Goal: Transaction & Acquisition: Purchase product/service

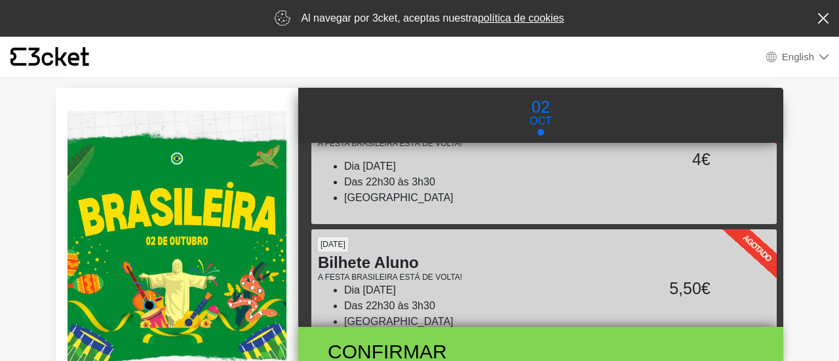
scroll to position [185, 0]
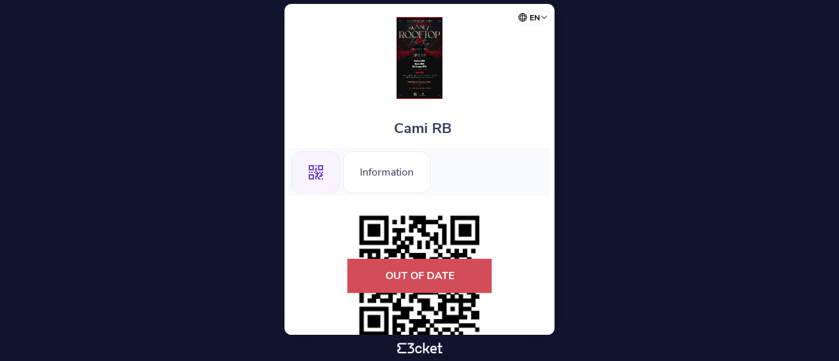
click at [311, 167] on icon ".st0{fill-rule:evenodd;clip-rule:evenodd;}" at bounding box center [316, 172] width 14 height 14
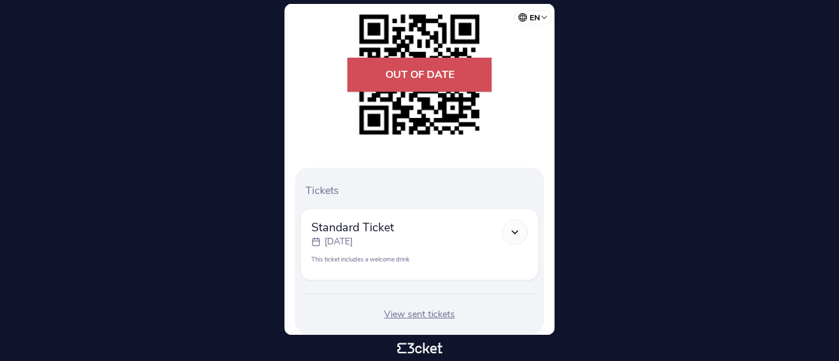
scroll to position [232, 0]
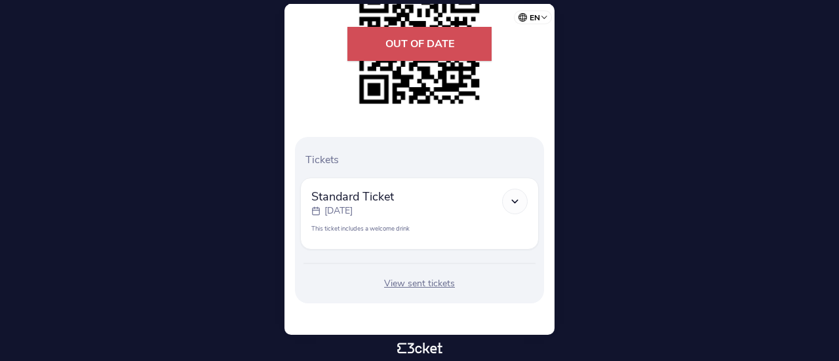
click at [431, 215] on div "Standard Ticket [DATE]" at bounding box center [419, 203] width 216 height 29
click at [510, 199] on icon at bounding box center [514, 201] width 11 height 11
click at [517, 197] on icon at bounding box center [514, 201] width 11 height 11
click at [423, 283] on div "View sent tickets" at bounding box center [419, 283] width 239 height 13
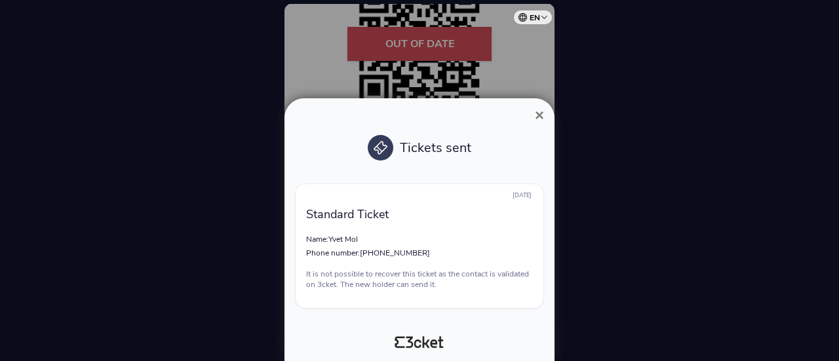
click at [540, 119] on span "×" at bounding box center [539, 115] width 9 height 18
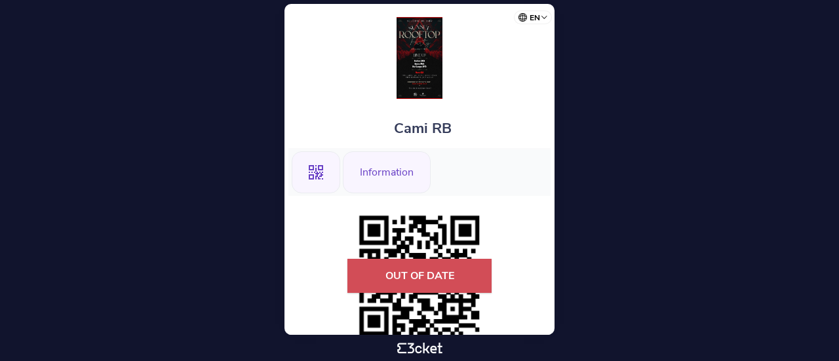
click at [366, 168] on div "Information" at bounding box center [387, 172] width 88 height 42
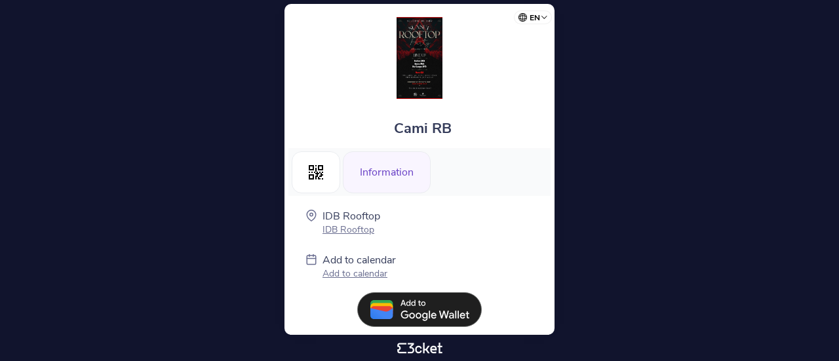
scroll to position [24, 0]
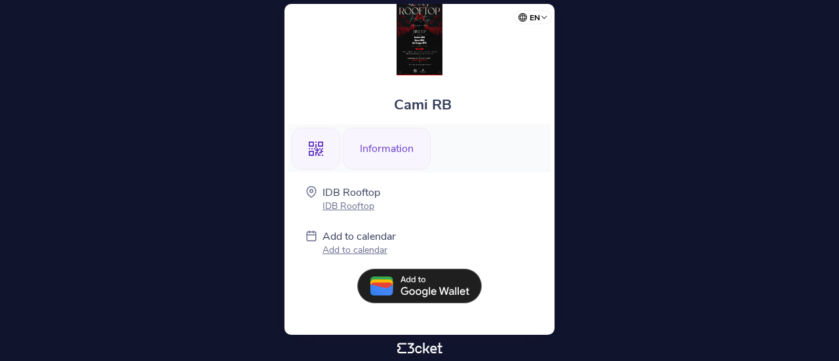
click at [317, 142] on icon ".st0{fill-rule:evenodd;clip-rule:evenodd;}" at bounding box center [316, 149] width 14 height 14
